Goal: Check status

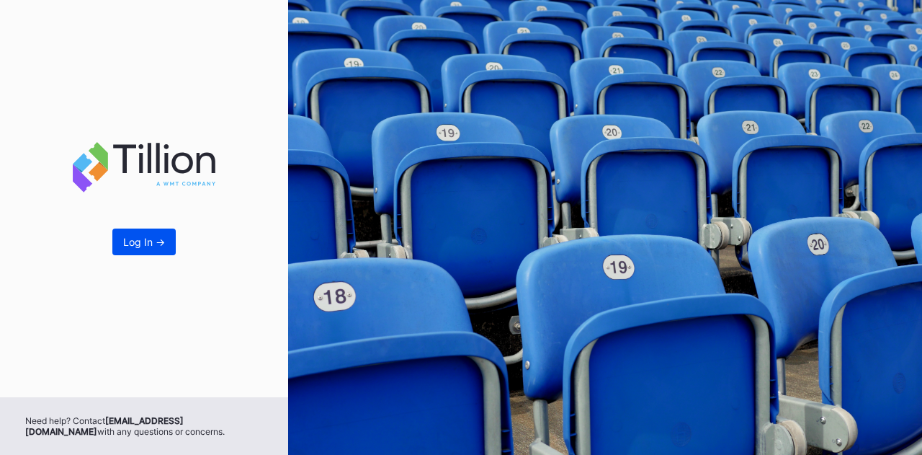
click at [130, 251] on button "Log In ->" at bounding box center [143, 241] width 63 height 27
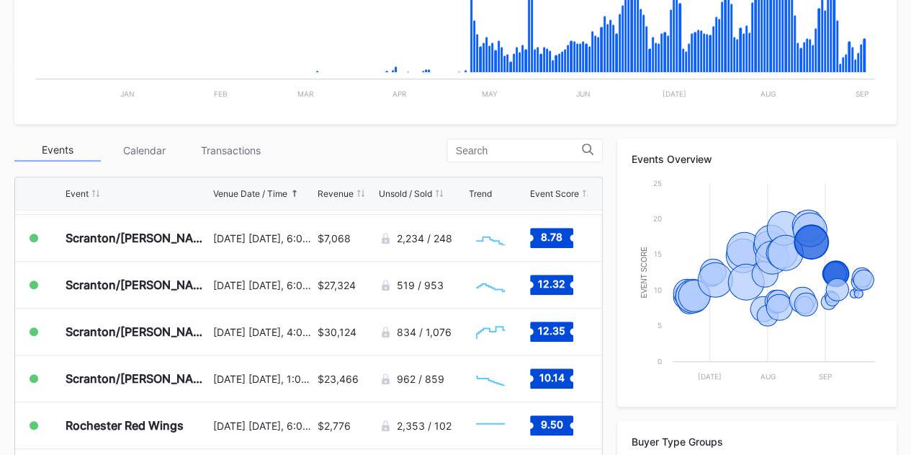
scroll to position [1493, 0]
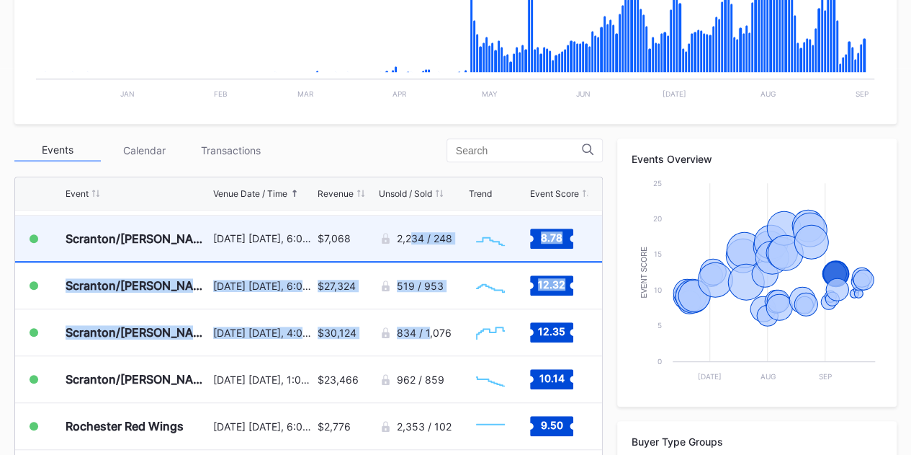
drag, startPoint x: 421, startPoint y: 326, endPoint x: 402, endPoint y: 222, distance: 106.3
click at [402, 222] on div "Buffalo Bisons [DATE] [DATE], 6:45PM $25,922 1,540 / 1,074 Created with Highcha…" at bounding box center [308, 446] width 587 height 473
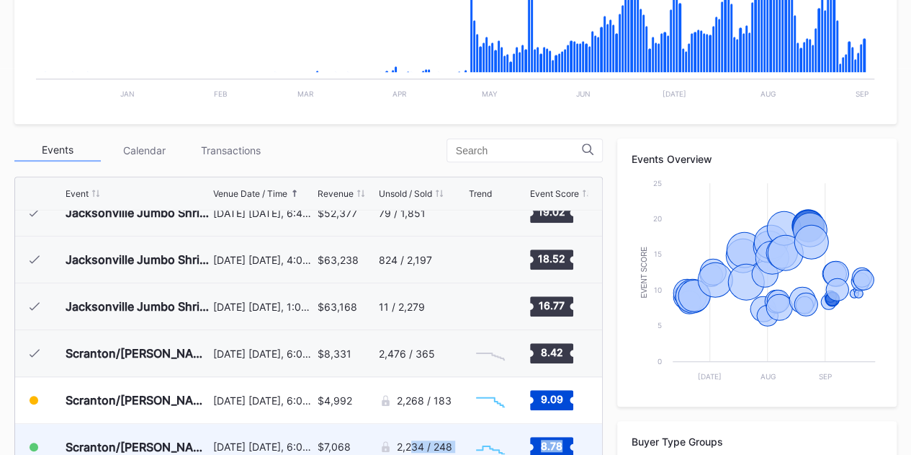
scroll to position [1284, 0]
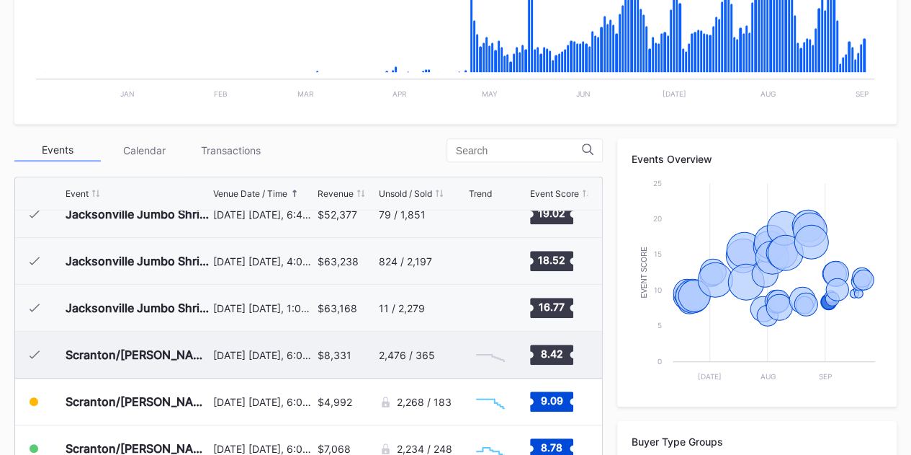
click at [318, 352] on div "$8,331" at bounding box center [335, 355] width 34 height 12
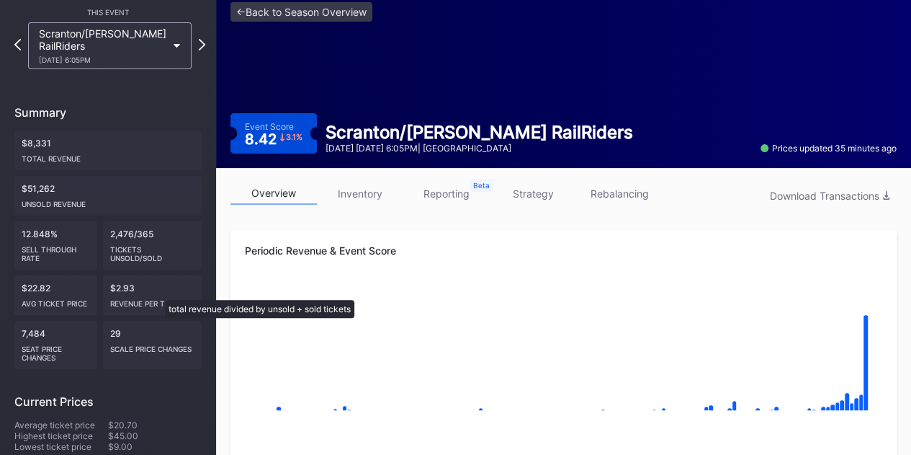
scroll to position [60, 0]
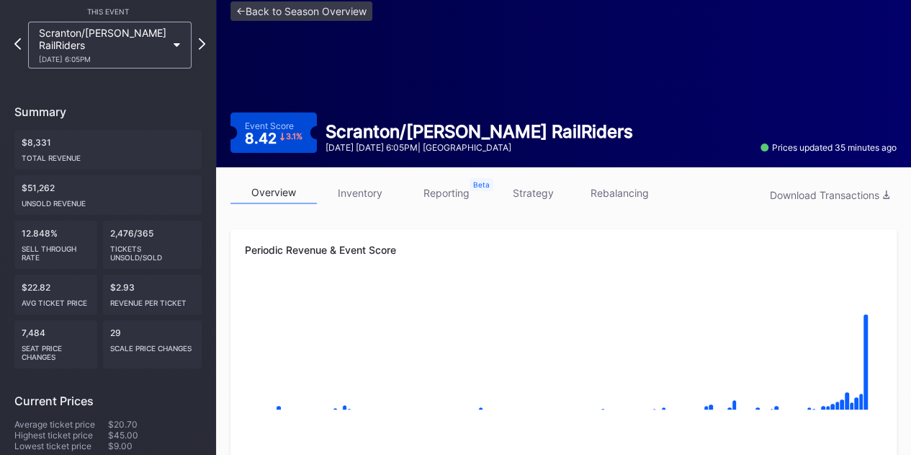
click at [238, 248] on div "Periodic Revenue & Event Score Created with Highcharts 11.2.0 Chart title Creat…" at bounding box center [564, 388] width 666 height 318
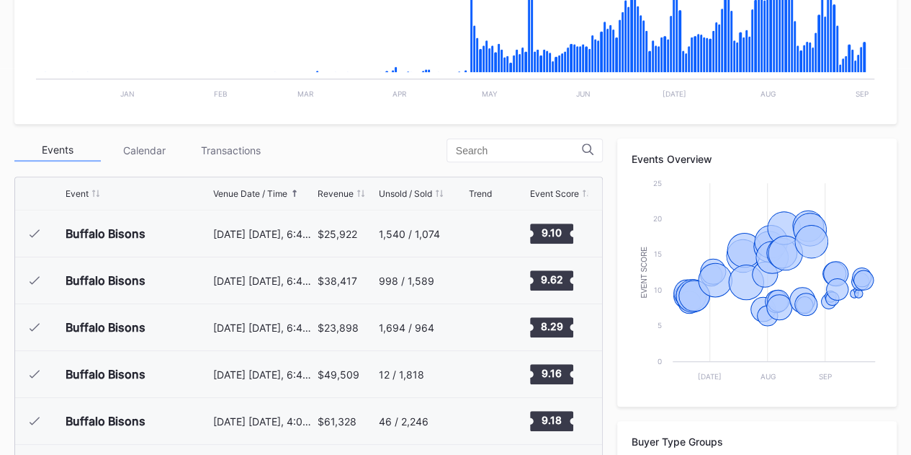
scroll to position [1452, 0]
